Goal: Transaction & Acquisition: Purchase product/service

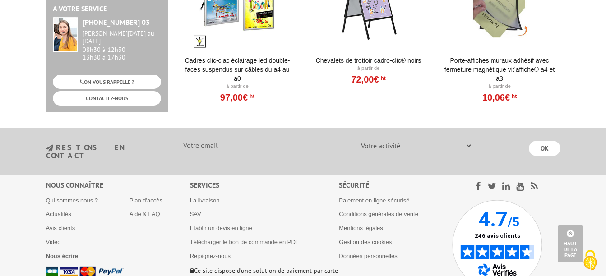
scroll to position [1865, 0]
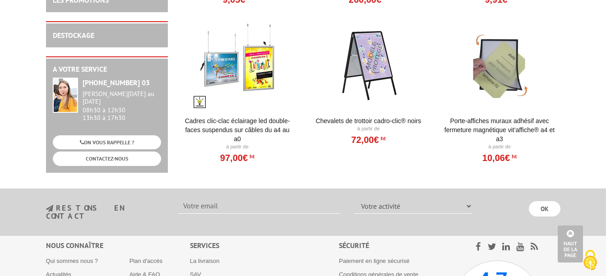
click at [471, 115] on li "Porte-affiches muraux adhésif avec fermeture magnétique VIT’AFFICHE® A4 et A3 À…" at bounding box center [500, 91] width 112 height 145
click at [469, 122] on link "Porte-affiches muraux adhésif avec fermeture magnétique VIT’AFFICHE® A4 et A3" at bounding box center [499, 129] width 111 height 27
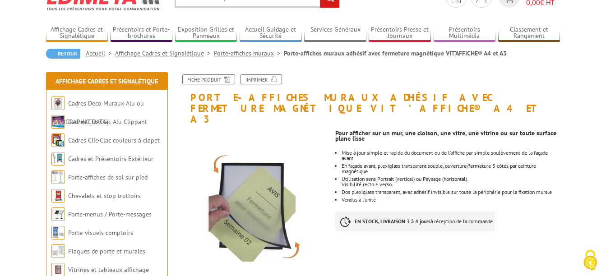
scroll to position [60, 0]
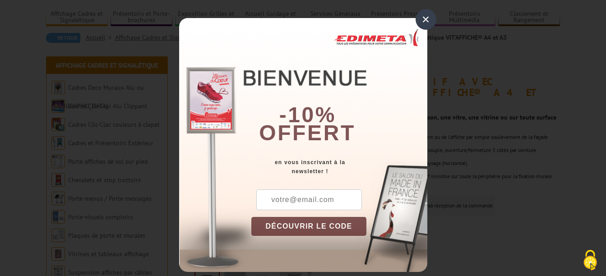
click at [418, 15] on div "×" at bounding box center [426, 19] width 21 height 21
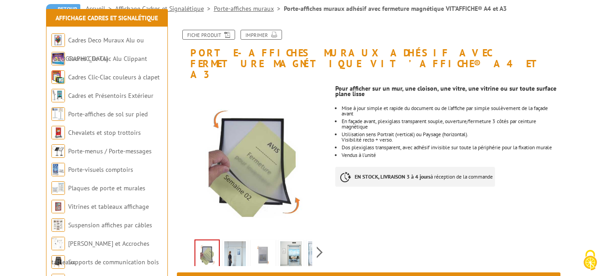
scroll to position [150, 0]
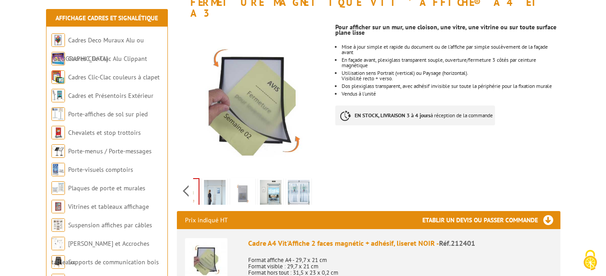
click at [320, 184] on div "Previous Next" at bounding box center [253, 191] width 152 height 32
click at [223, 185] on img at bounding box center [215, 194] width 22 height 28
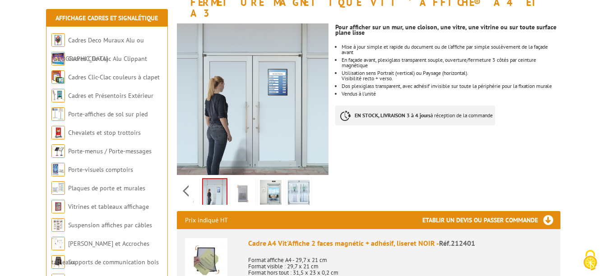
click at [243, 185] on img at bounding box center [243, 194] width 22 height 28
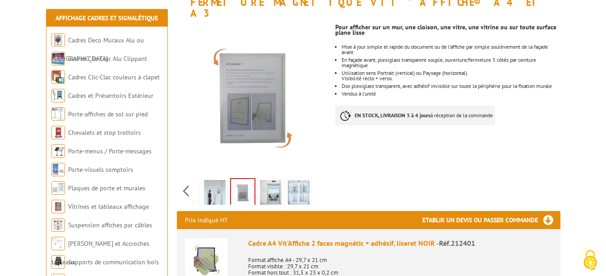
click at [268, 185] on img at bounding box center [271, 194] width 22 height 28
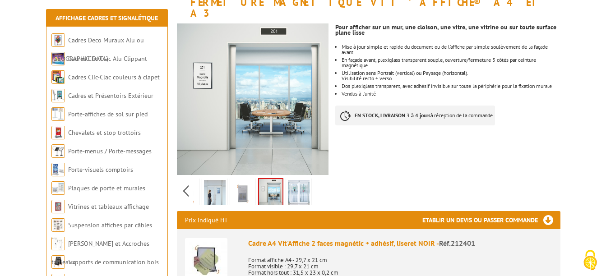
click at [293, 185] on img at bounding box center [299, 194] width 22 height 28
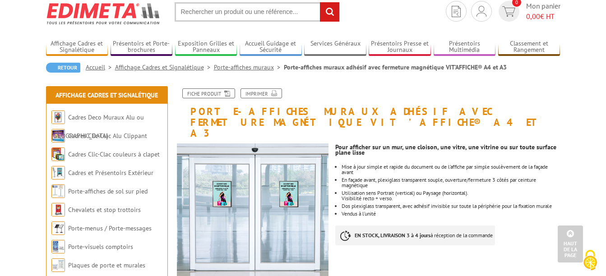
scroll to position [0, 0]
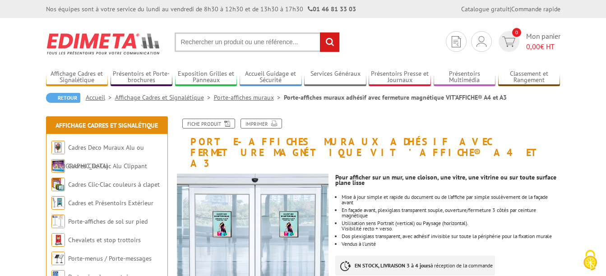
click at [197, 43] on input "text" at bounding box center [257, 41] width 165 height 19
click at [218, 42] on input "text" at bounding box center [257, 41] width 165 height 19
type input "protege menu"
click at [320, 32] on input "rechercher" at bounding box center [329, 41] width 19 height 19
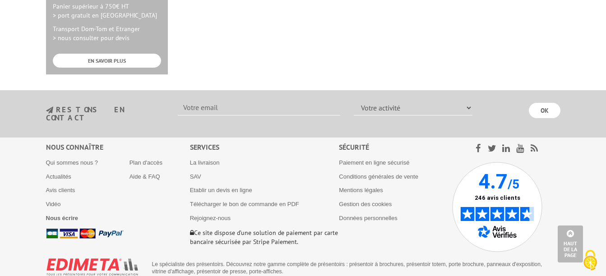
scroll to position [511, 0]
